Goal: Information Seeking & Learning: Learn about a topic

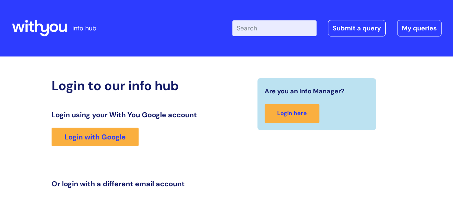
scroll to position [109, 0]
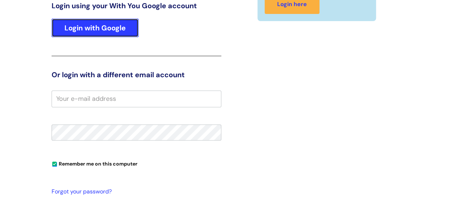
drag, startPoint x: 108, startPoint y: 36, endPoint x: 110, endPoint y: 41, distance: 5.5
click at [108, 36] on link "Login with Google" at bounding box center [95, 28] width 87 height 19
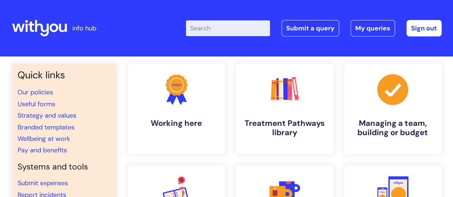
click at [200, 26] on input "Enter your search term here..." at bounding box center [228, 28] width 84 height 16
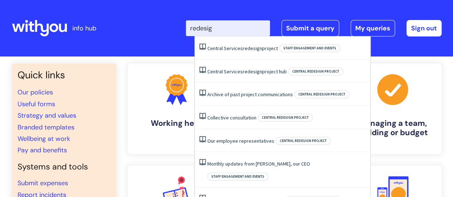
type input "redesign"
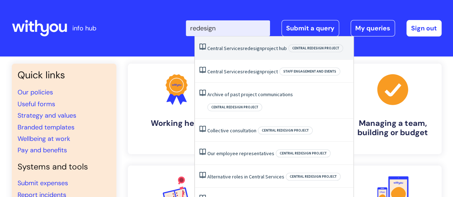
click at [256, 52] on li "Central Services redesign project hub Central redesign project" at bounding box center [274, 48] width 159 height 23
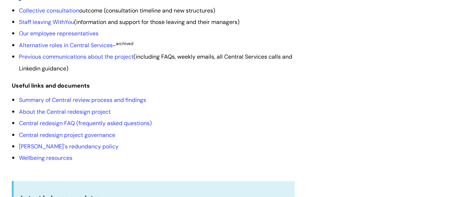
scroll to position [215, 0]
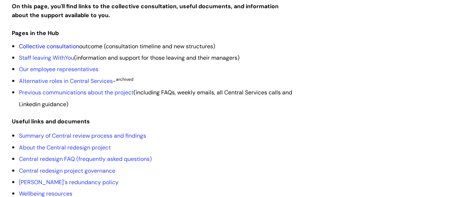
click at [57, 43] on link "Collective consultation" at bounding box center [49, 47] width 60 height 8
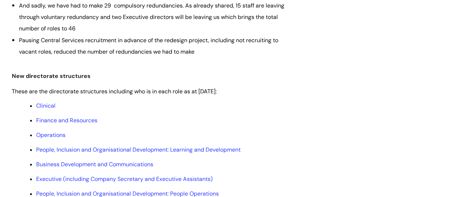
scroll to position [358, 0]
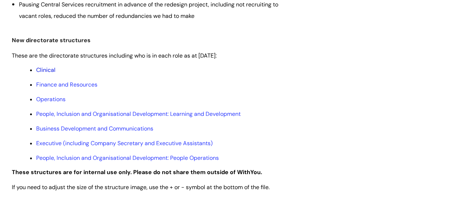
click at [50, 70] on link "Clinical" at bounding box center [45, 70] width 19 height 8
